Goal: Task Accomplishment & Management: Manage account settings

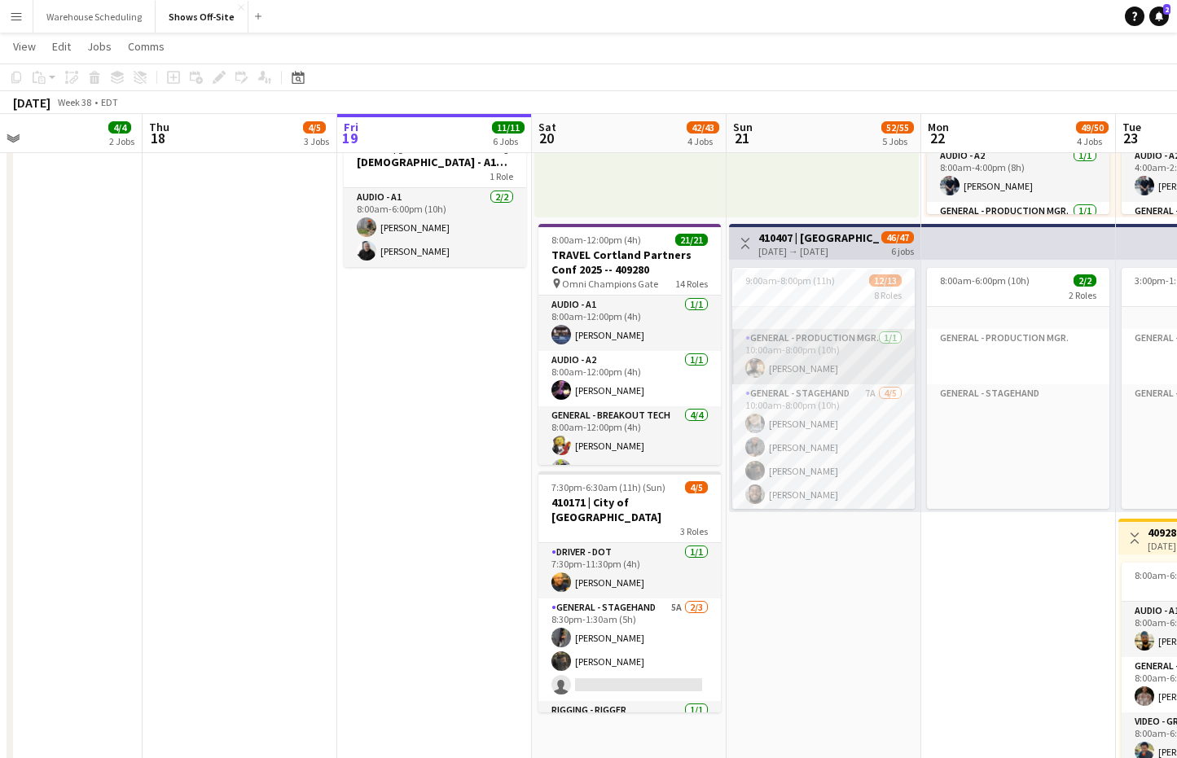
click at [751, 366] on app-user-avatar at bounding box center [755, 368] width 20 height 20
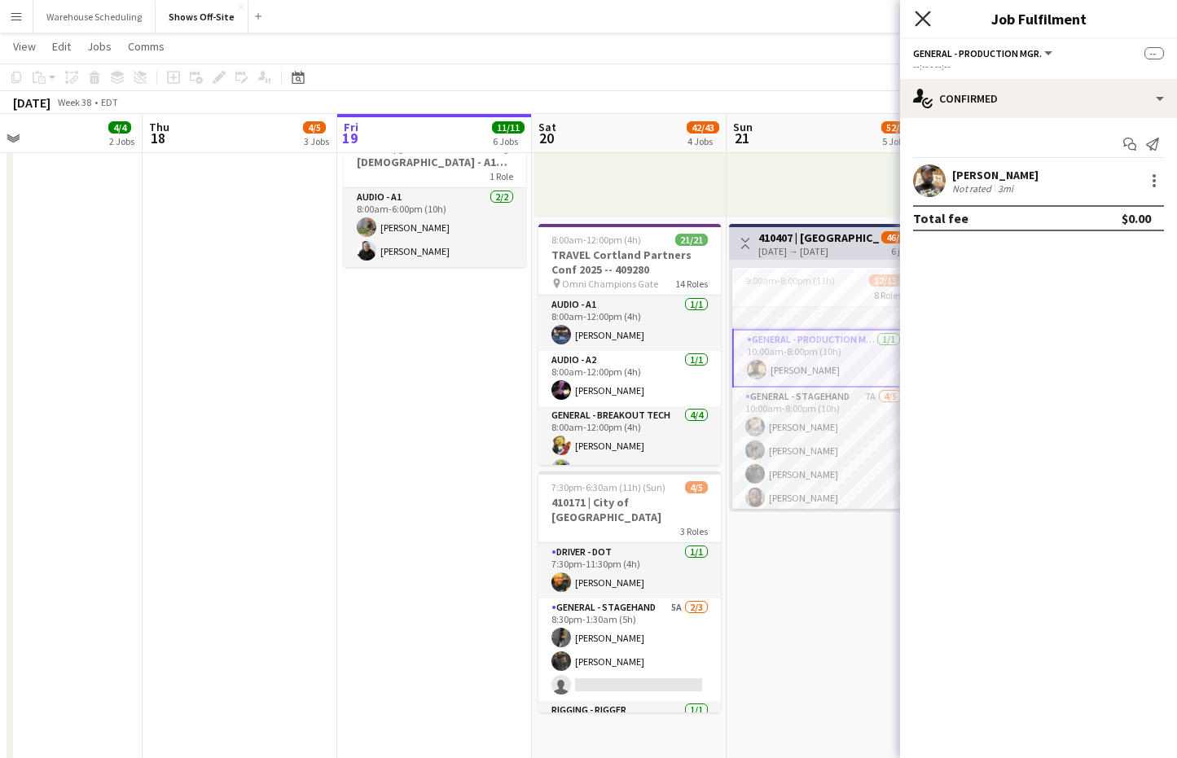
click at [925, 14] on icon "Close pop-in" at bounding box center [922, 18] width 15 height 15
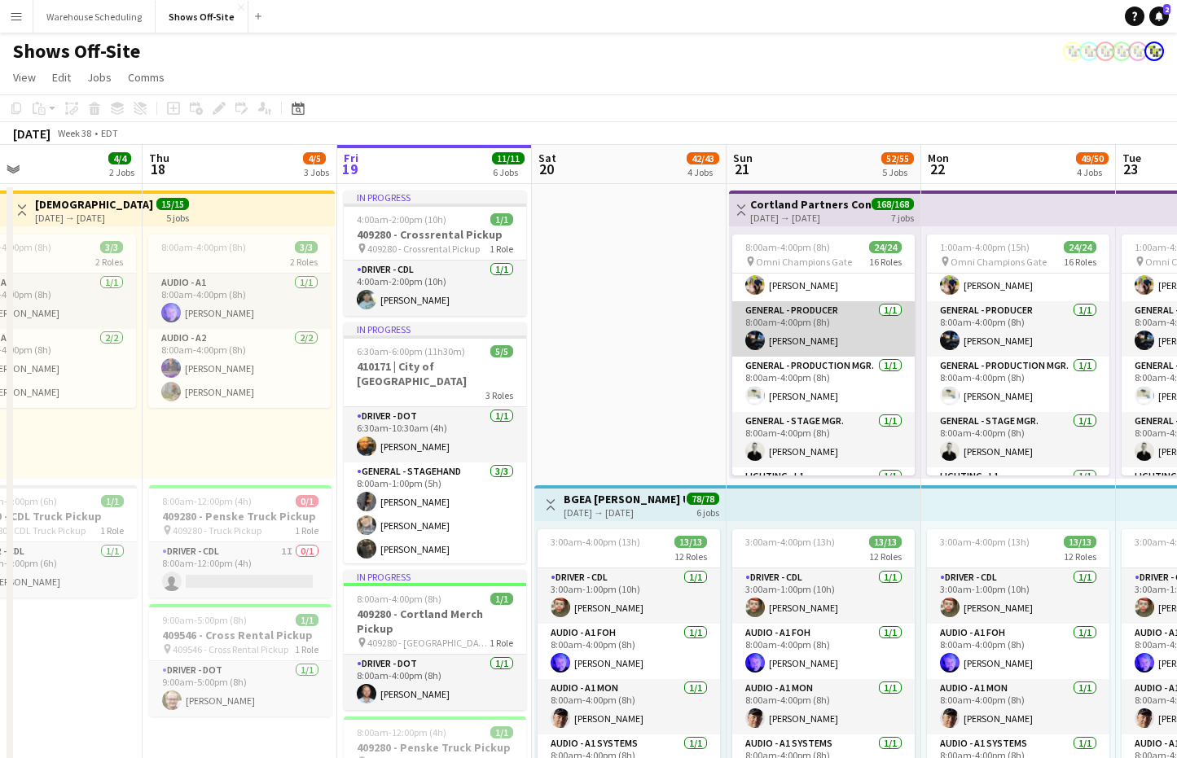
click at [751, 338] on app-user-avatar at bounding box center [755, 341] width 20 height 20
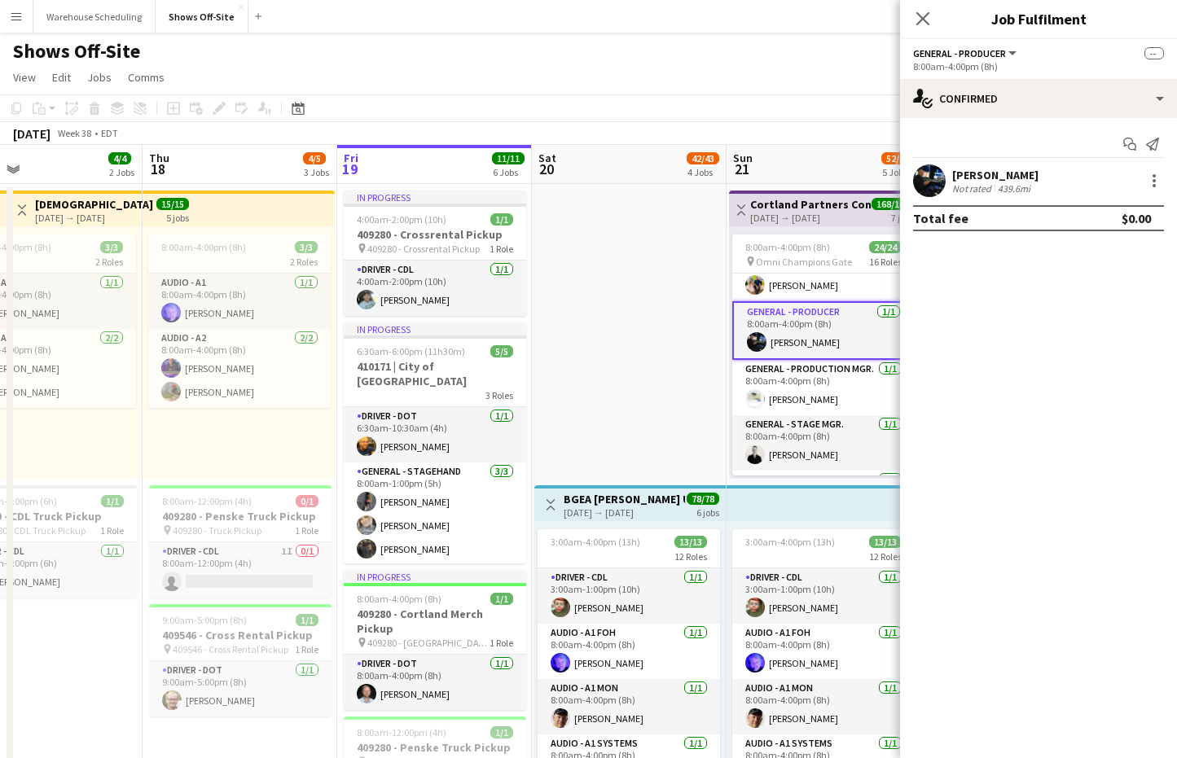
click at [934, 175] on app-user-avatar at bounding box center [929, 181] width 33 height 33
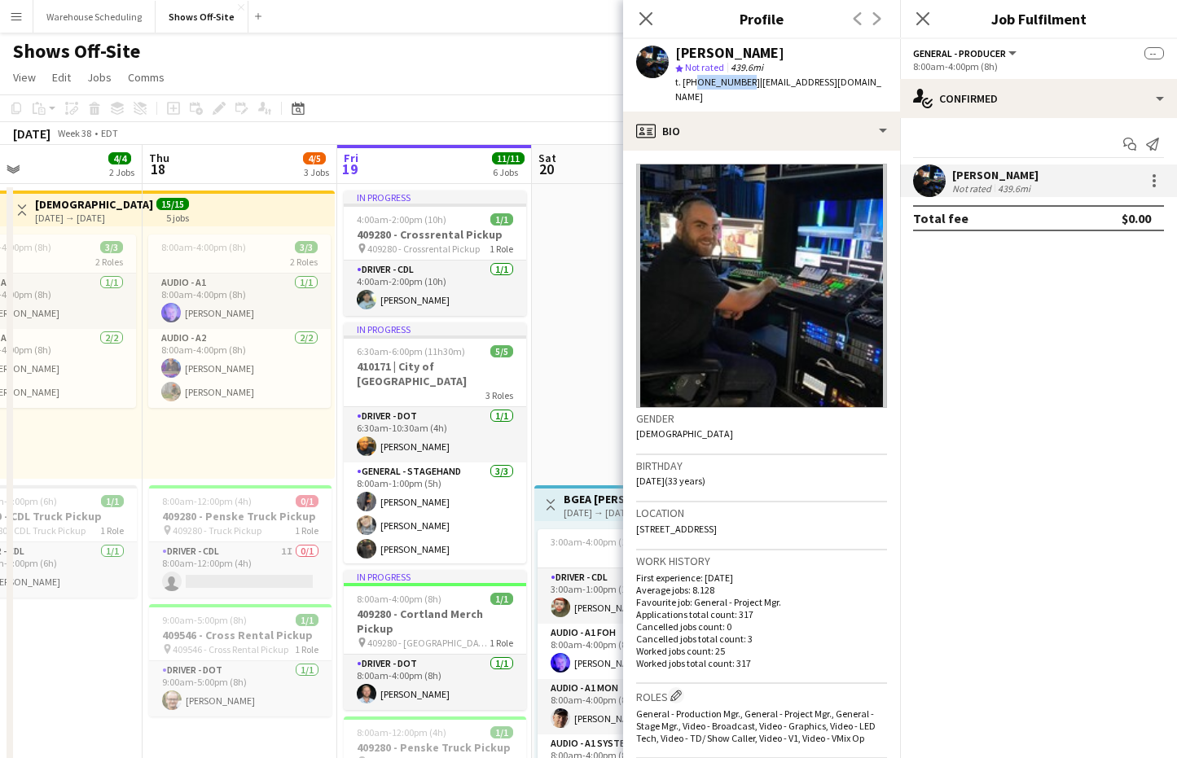
drag, startPoint x: 740, startPoint y: 81, endPoint x: 694, endPoint y: 82, distance: 46.4
click at [694, 82] on span "t. [PHONE_NUMBER]" at bounding box center [717, 82] width 85 height 12
copy span "6784280713"
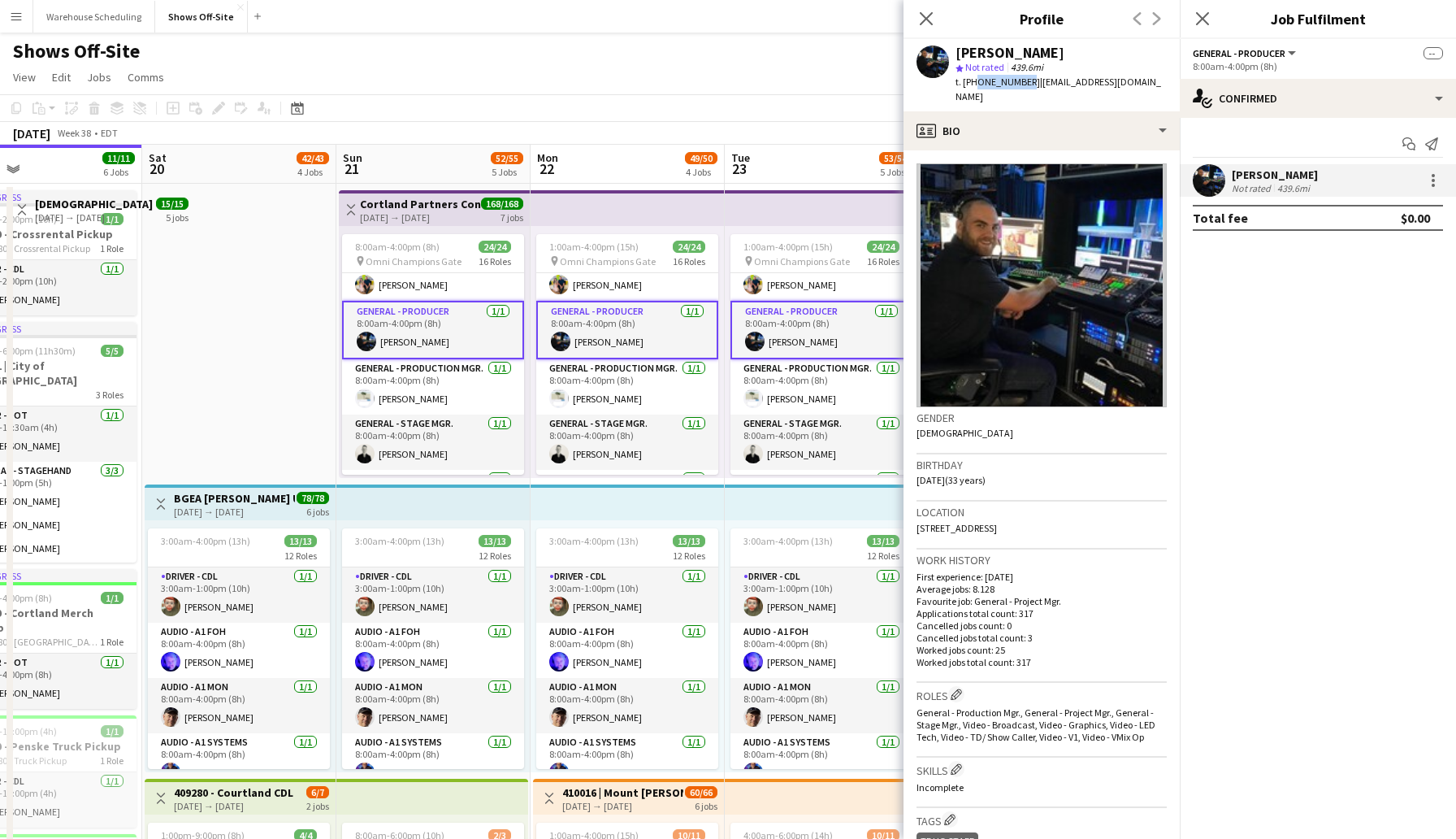
scroll to position [264, 0]
click at [927, 16] on icon at bounding box center [925, 18] width 15 height 15
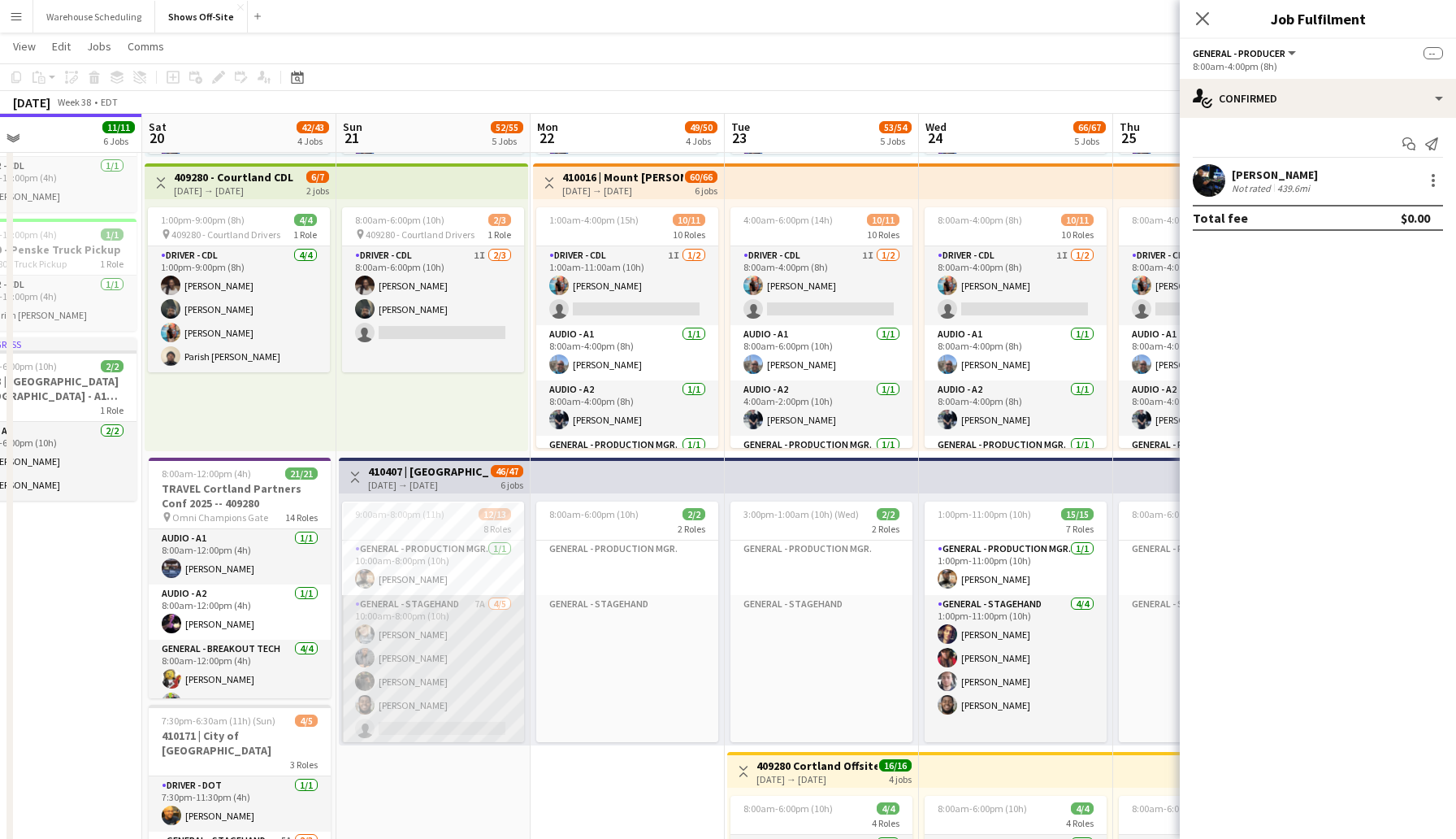
scroll to position [223, 0]
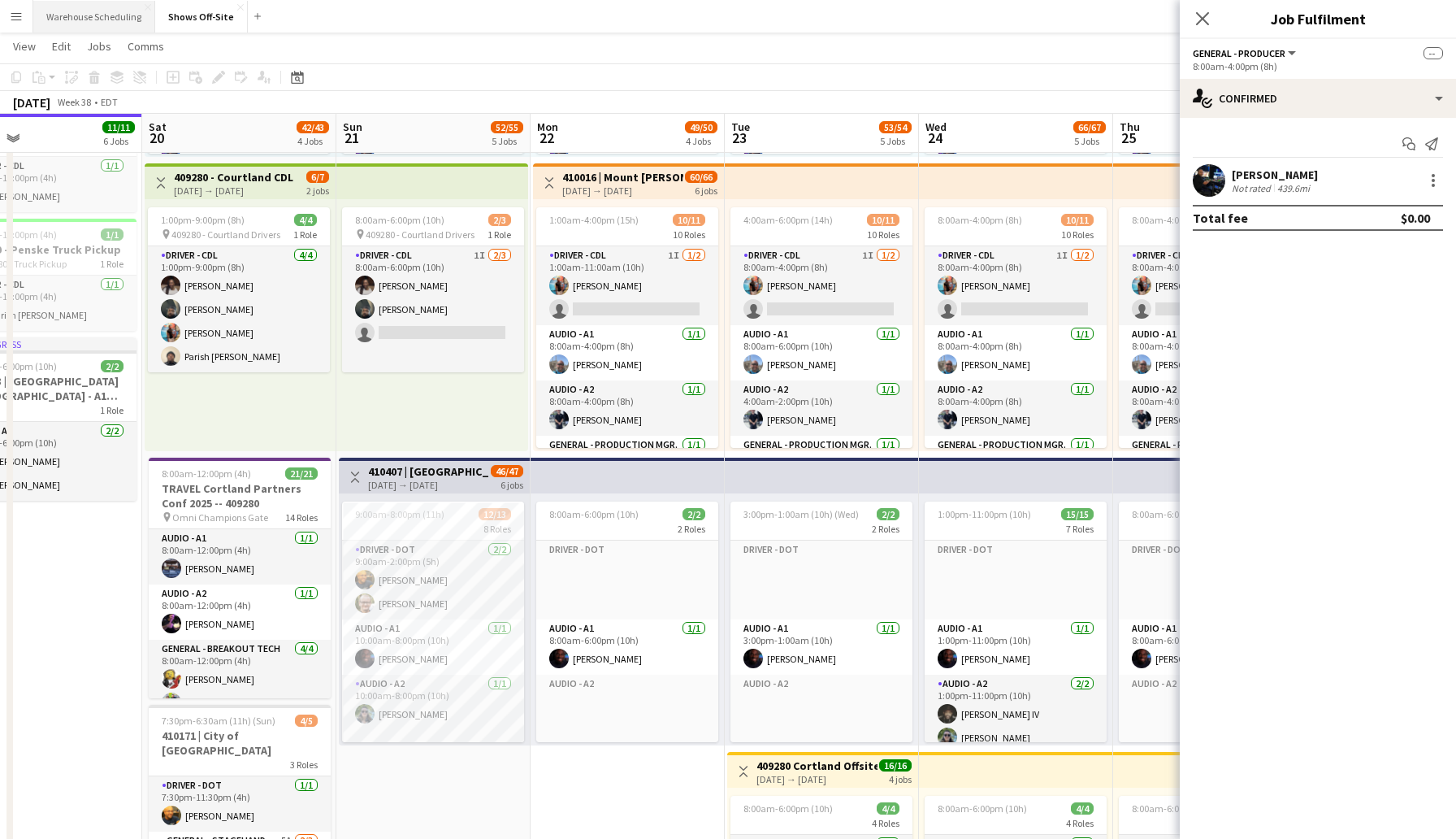
click at [94, 18] on button "Warehouse Scheduling Close" at bounding box center [94, 17] width 122 height 32
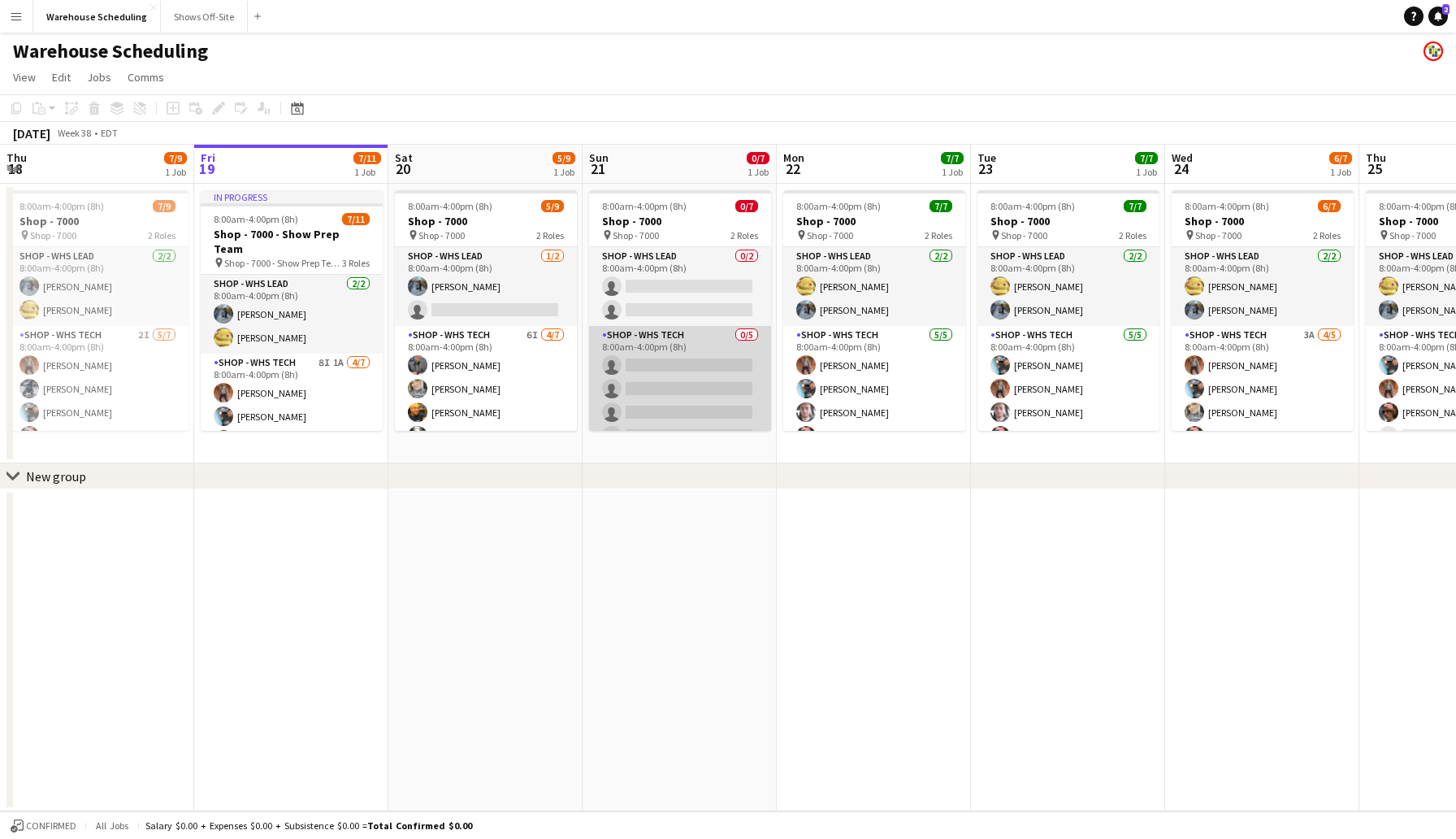
click at [642, 355] on app-card-role "Shop - WHS Tech 0/5 8:00am-4:00pm (8h) single-neutral-actions single-neutral-ac…" at bounding box center [680, 401] width 182 height 150
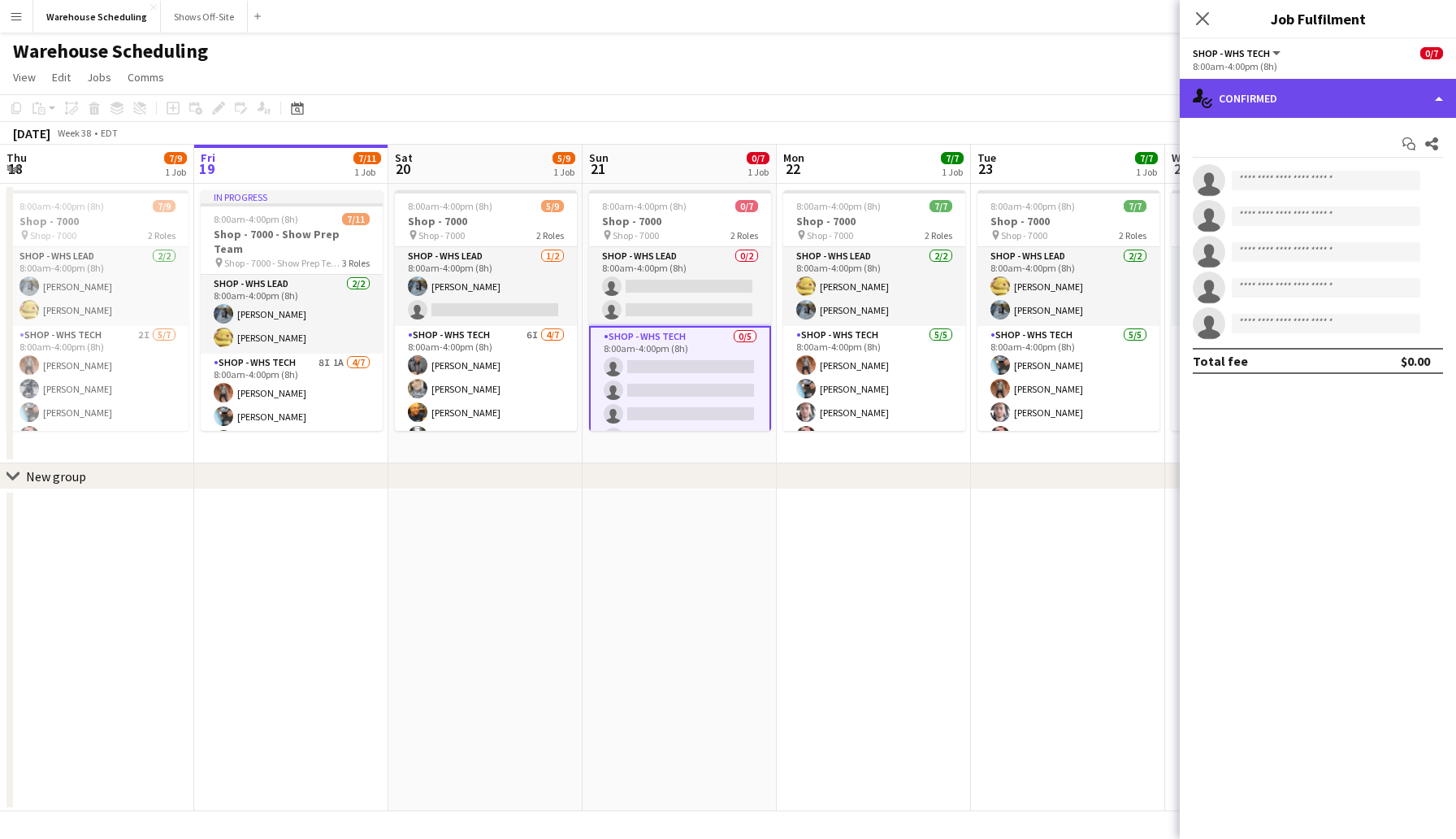
click at [1173, 89] on div "single-neutral-actions-check-2 Confirmed" at bounding box center [1317, 98] width 276 height 39
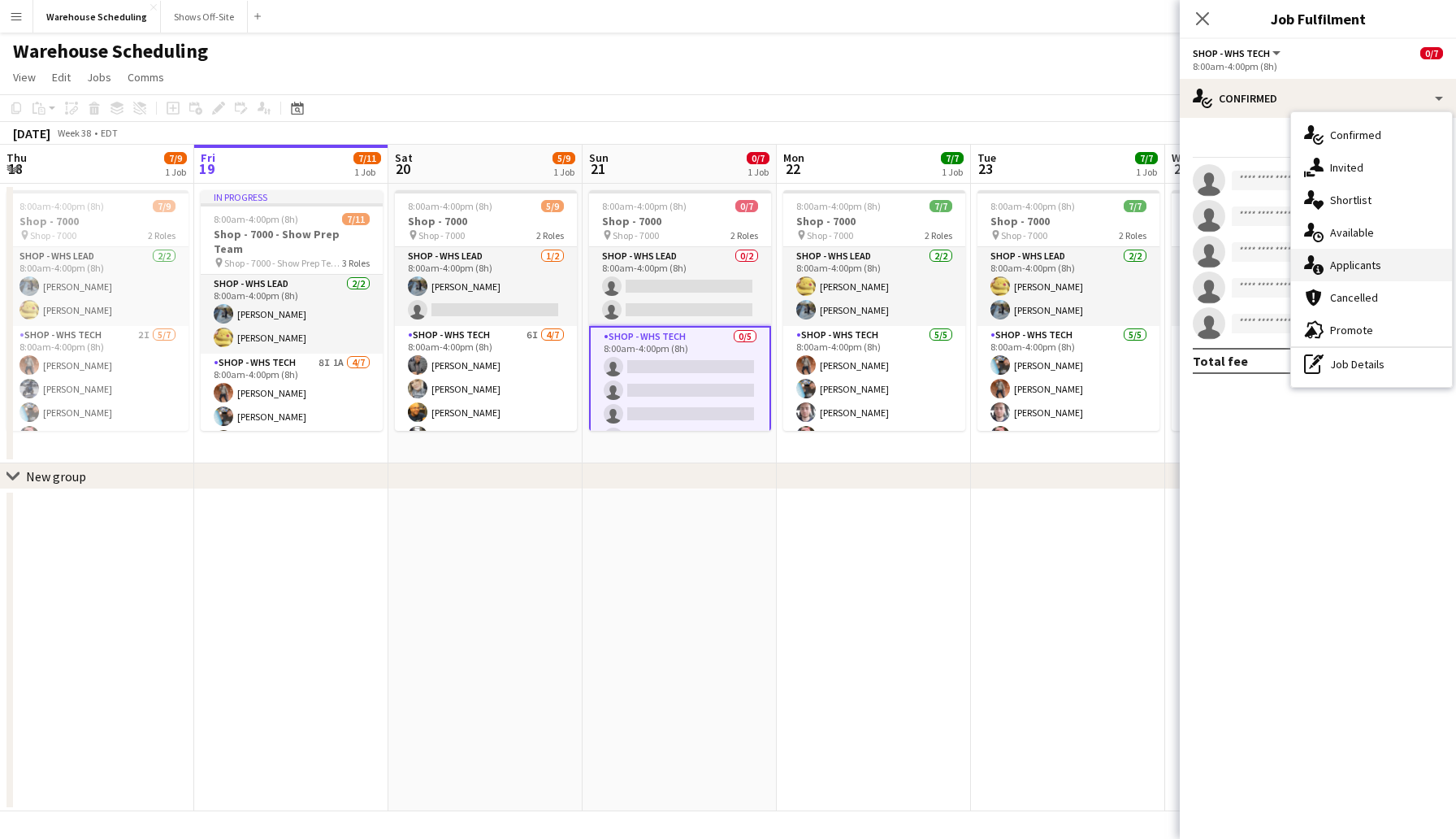
click at [1173, 270] on span "Applicants" at bounding box center [1355, 264] width 51 height 15
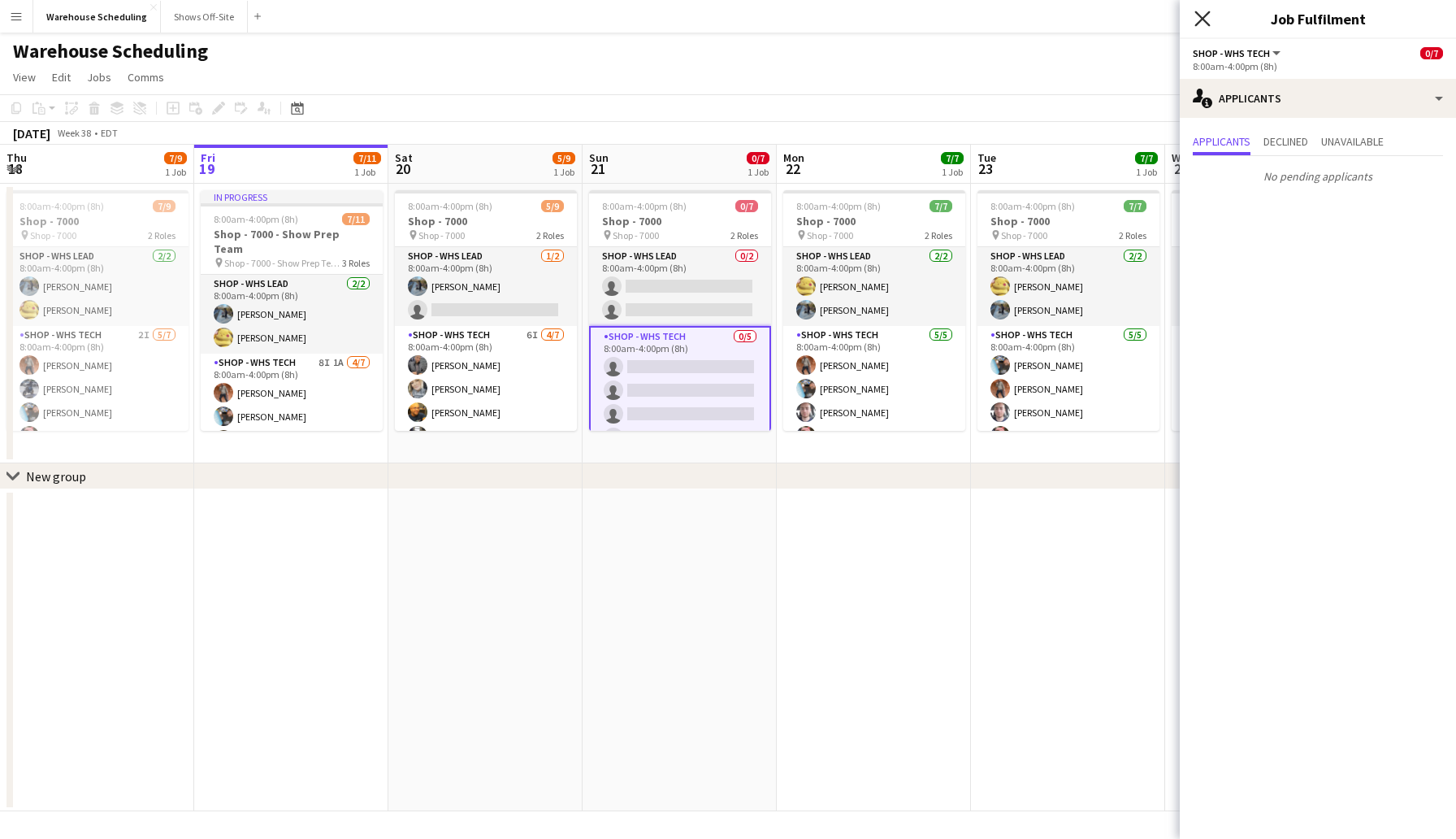
click at [1173, 17] on icon at bounding box center [1201, 18] width 15 height 15
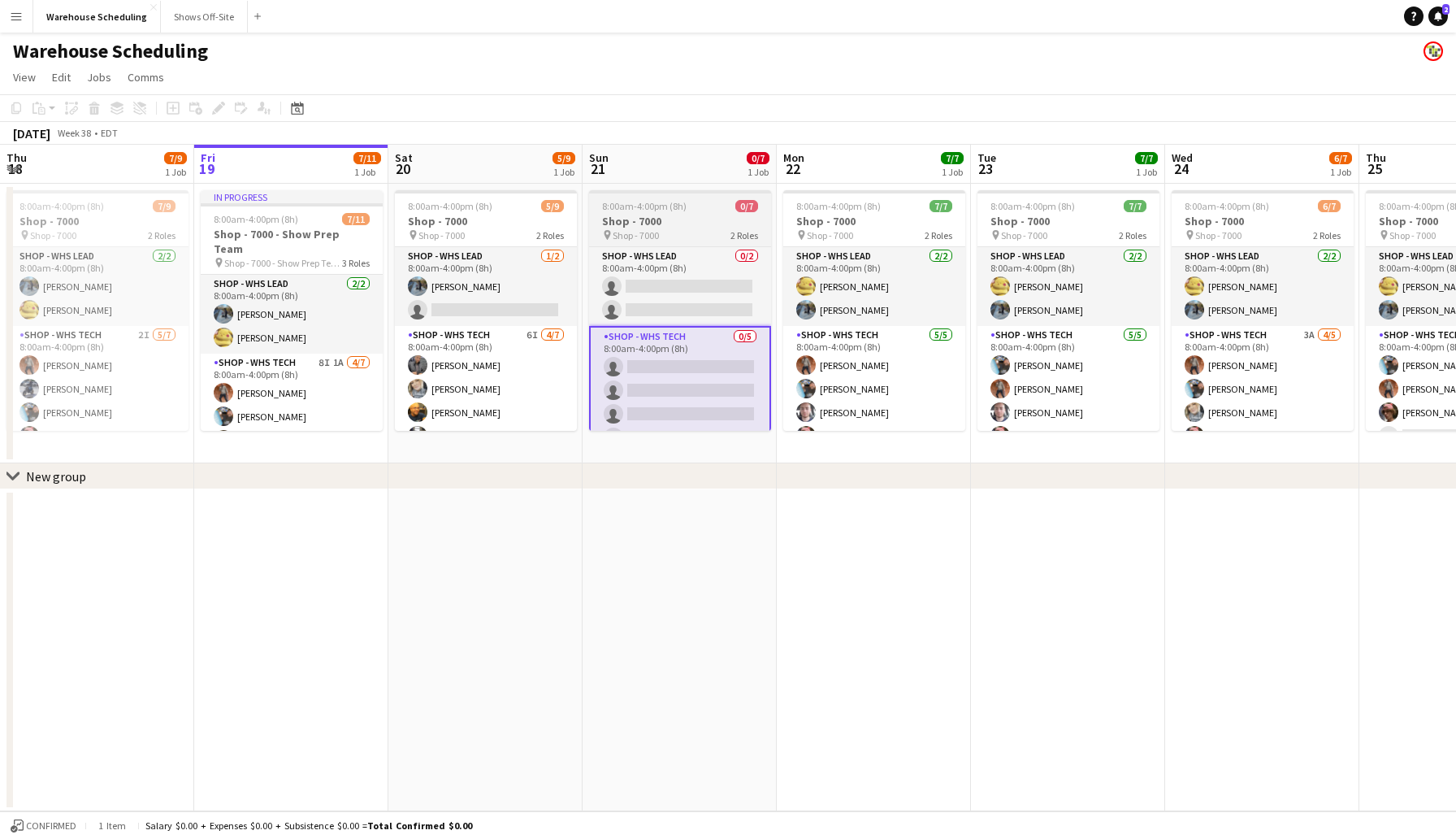
click at [717, 204] on div "8:00am-4:00pm (8h) 0/7" at bounding box center [680, 206] width 182 height 12
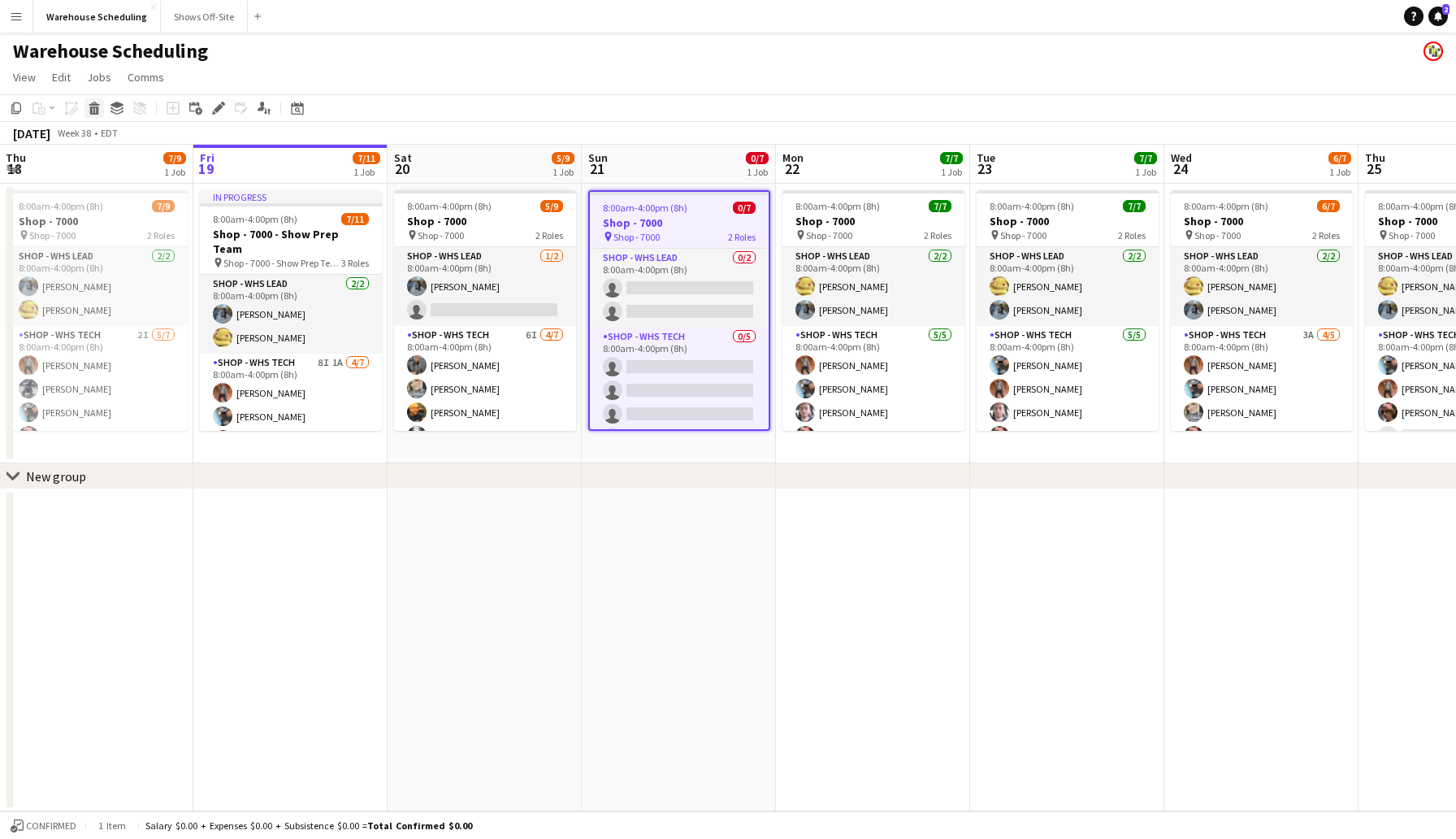
click at [93, 103] on icon at bounding box center [94, 104] width 11 height 4
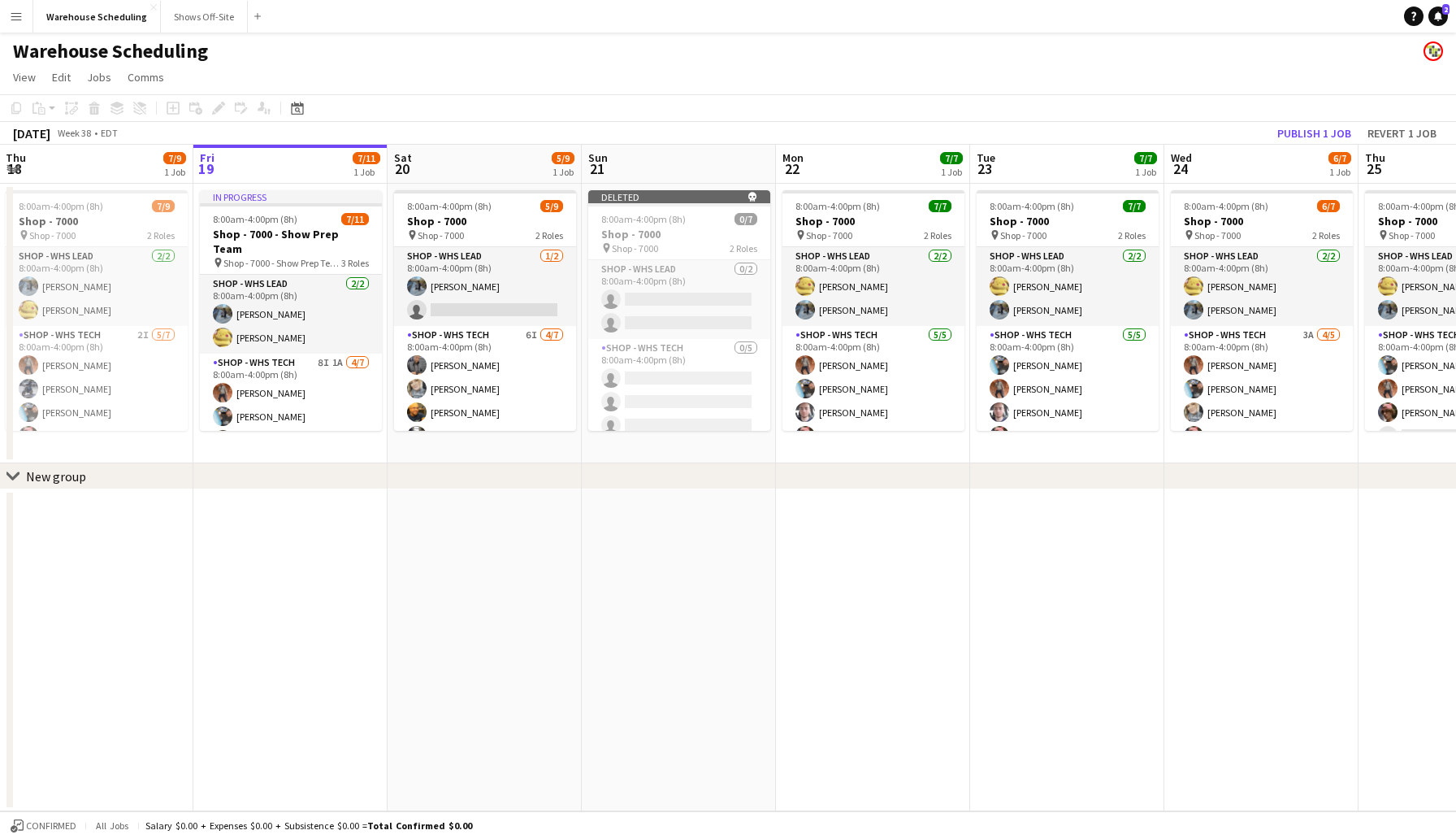
click at [810, 107] on app-toolbar "Copy Paste Paste Command V Paste with crew Command Shift V Paste linked Job [GE…" at bounding box center [728, 108] width 1456 height 28
click at [1173, 123] on button "Publish 1 job" at bounding box center [1313, 133] width 87 height 21
